Goal: Check status: Check status

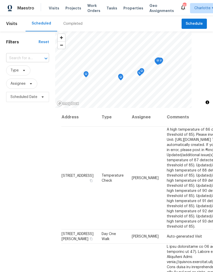
click at [39, 56] on div at bounding box center [42, 58] width 13 height 7
type input "5206 graystone"
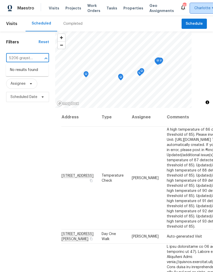
click at [195, 6] on span "Charlotte + 13" at bounding box center [206, 8] width 24 height 5
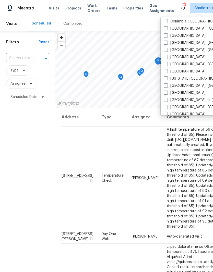
scroll to position [200, 0]
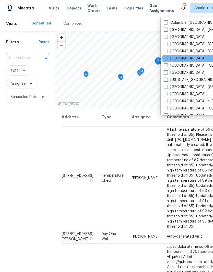
click at [174, 56] on label "[GEOGRAPHIC_DATA]" at bounding box center [185, 58] width 42 height 5
click at [167, 56] on input "[GEOGRAPHIC_DATA]" at bounding box center [165, 57] width 3 height 3
checkbox input "true"
click at [24, 56] on input "text" at bounding box center [20, 58] width 29 height 8
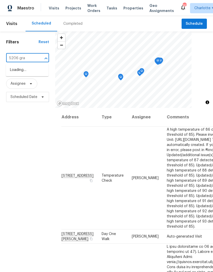
type input "5206 gray"
click at [39, 71] on li "[STREET_ADDRESS]" at bounding box center [27, 70] width 43 height 8
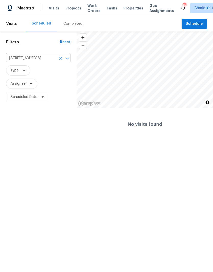
click at [41, 59] on input "[STREET_ADDRESS]" at bounding box center [31, 58] width 50 height 8
click at [30, 58] on input "[STREET_ADDRESS]" at bounding box center [31, 58] width 50 height 8
click at [73, 7] on span "Projects" at bounding box center [73, 8] width 16 height 5
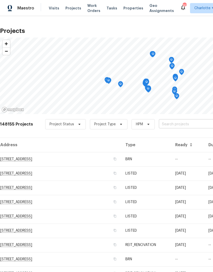
click at [182, 128] on input "text" at bounding box center [188, 124] width 58 height 8
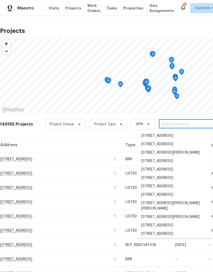
click at [169, 123] on input "text" at bounding box center [188, 124] width 58 height 8
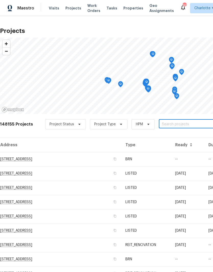
paste input "[STREET_ADDRESS]"
type input "[STREET_ADDRESS]"
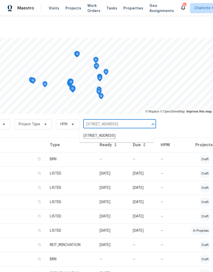
click at [139, 133] on li "[STREET_ADDRESS]" at bounding box center [116, 136] width 74 height 9
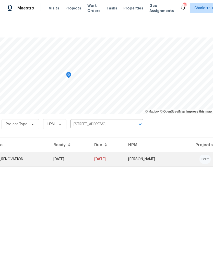
click at [44, 161] on td "REIT_RENOVATION" at bounding box center [19, 159] width 61 height 14
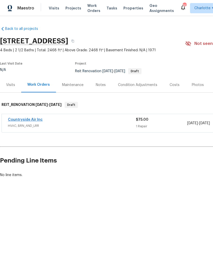
click at [32, 118] on link "Countryside Air Inc" at bounding box center [25, 120] width 35 height 4
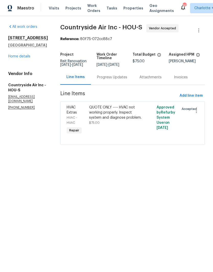
click at [118, 80] on div "Progress Updates" at bounding box center [112, 77] width 30 height 5
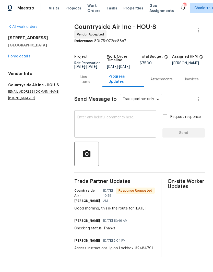
click at [146, 123] on textarea at bounding box center [115, 125] width 76 height 18
